Goal: Task Accomplishment & Management: Manage account settings

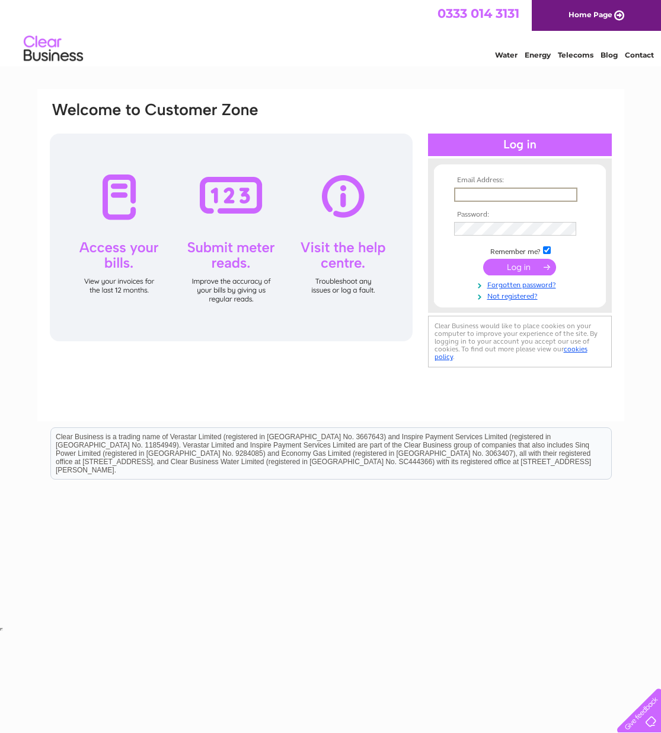
type input "mail@scotchwhiskyauctions.com"
click at [514, 263] on input "submit" at bounding box center [519, 267] width 73 height 17
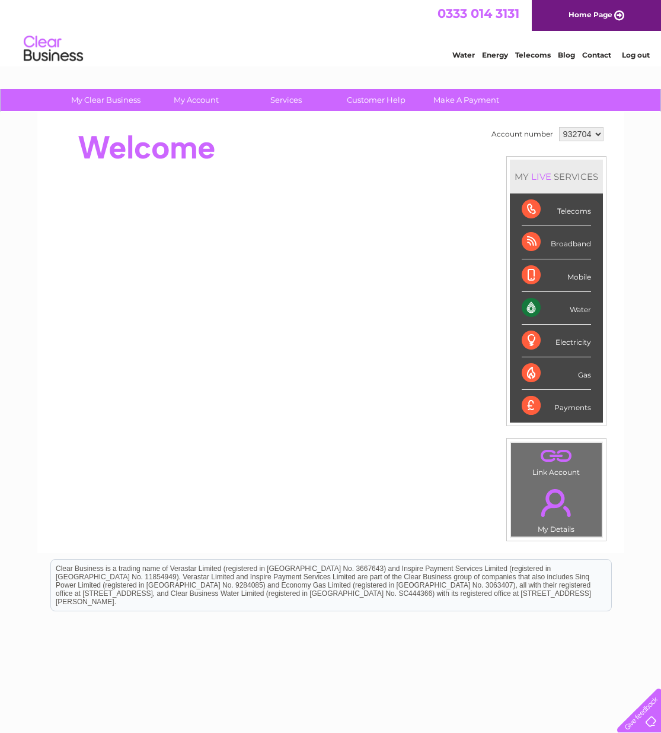
click at [575, 409] on div "Payments" at bounding box center [556, 406] width 69 height 32
click at [545, 405] on div "Payments" at bounding box center [556, 406] width 69 height 32
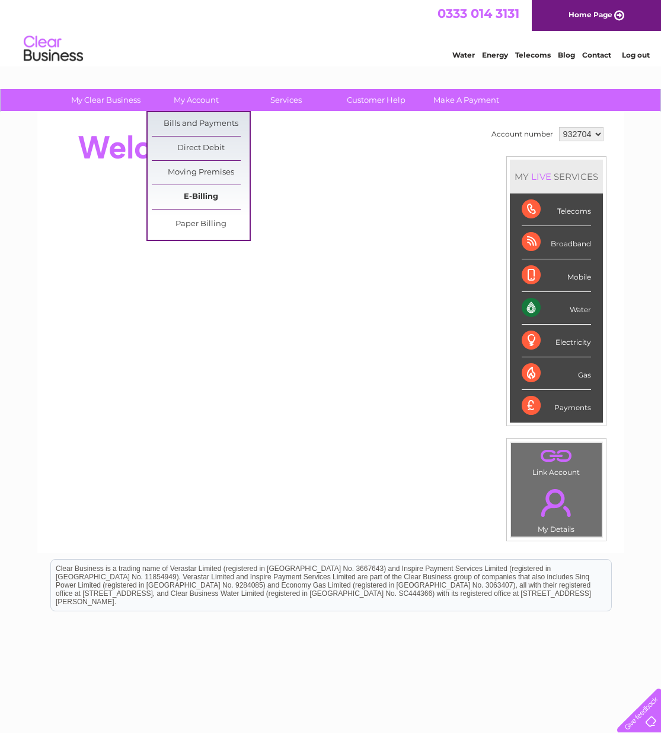
click at [193, 196] on link "E-Billing" at bounding box center [201, 197] width 98 height 24
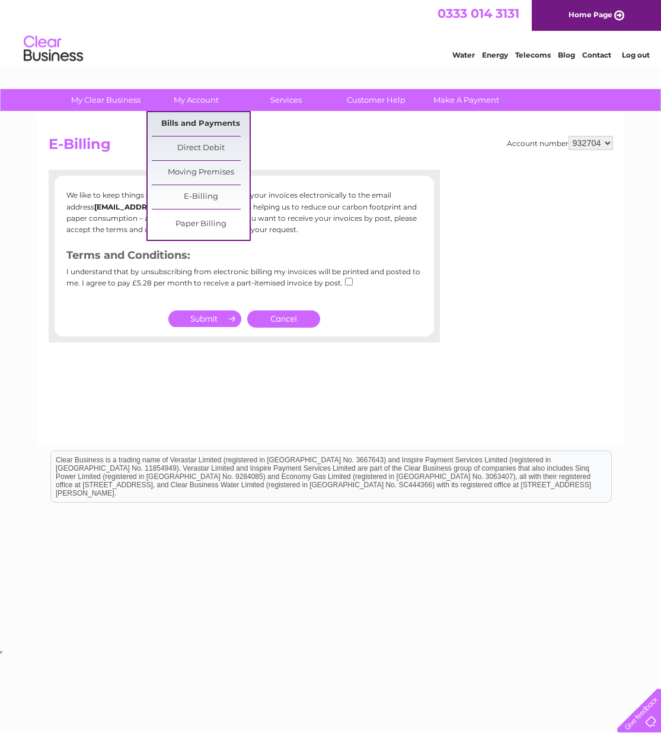
click at [188, 123] on link "Bills and Payments" at bounding box center [201, 124] width 98 height 24
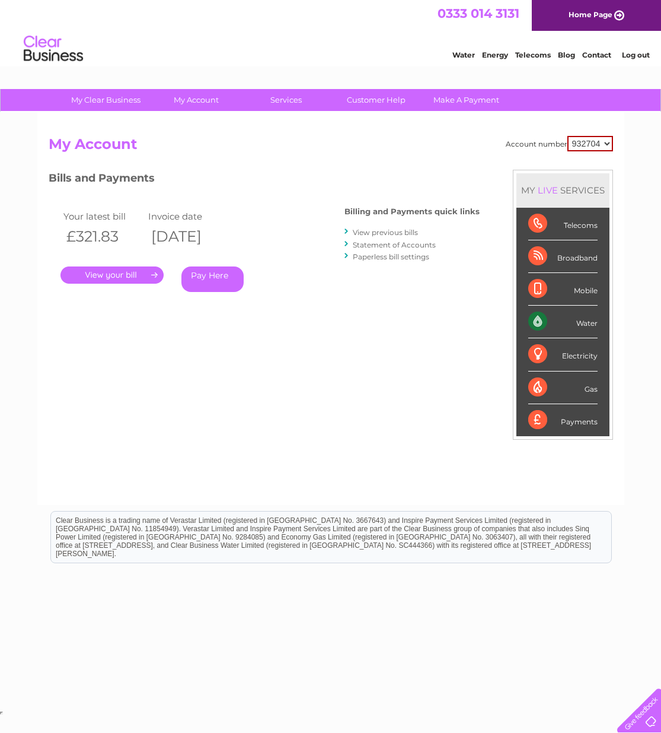
click at [325, 309] on div "Bills and Payments Billing and Payments quick links View previous bills Stateme…" at bounding box center [264, 248] width 431 height 157
click at [113, 275] on link "." at bounding box center [112, 274] width 103 height 17
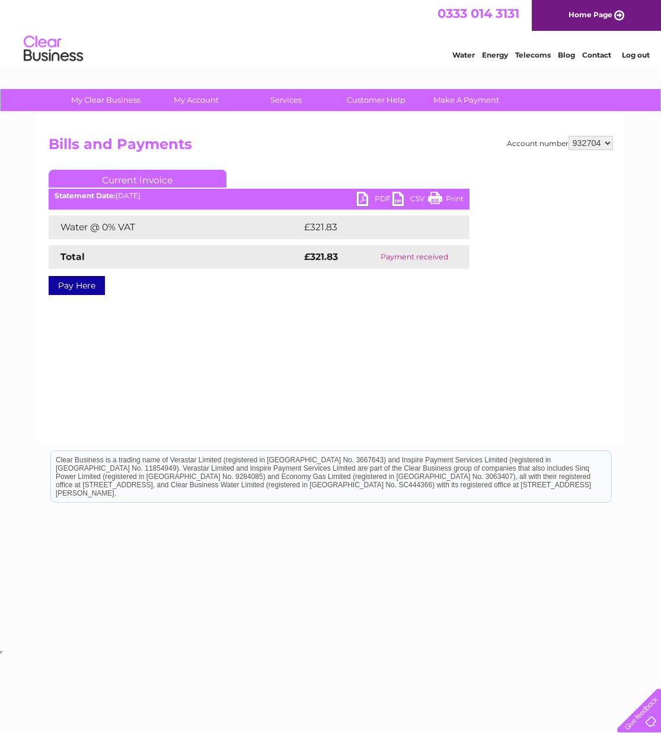
click at [375, 198] on link "PDF" at bounding box center [375, 200] width 36 height 17
click at [638, 52] on link "Log out" at bounding box center [636, 54] width 28 height 9
